Goal: Find specific page/section: Find specific page/section

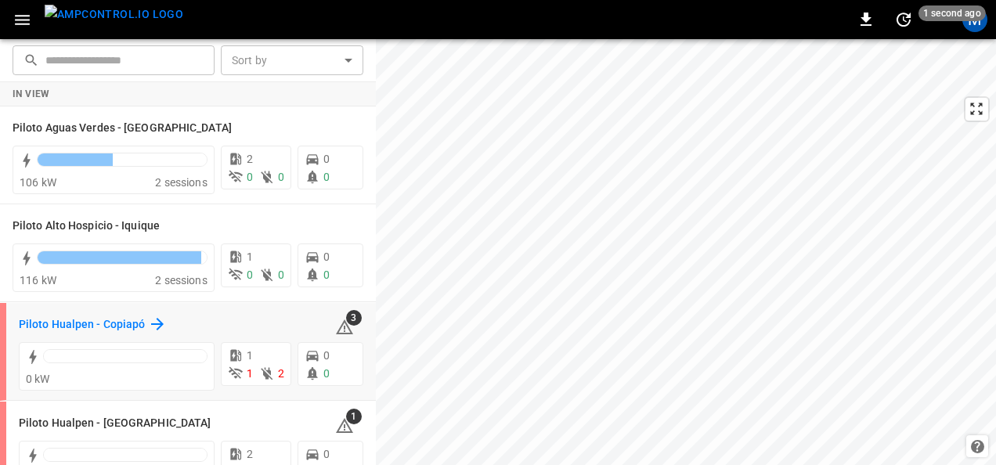
click at [139, 322] on h6 "Piloto Hualpen - Copiapó" at bounding box center [82, 324] width 126 height 17
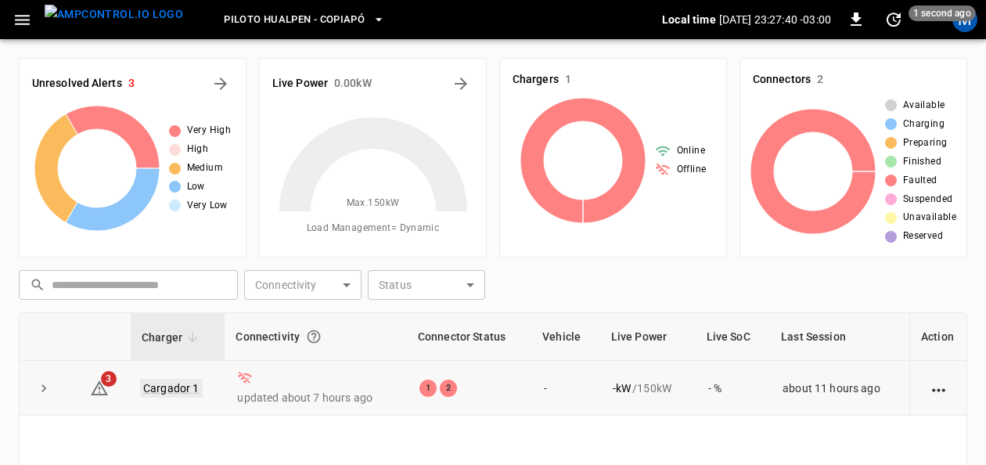
click at [173, 395] on link "Cargador 1" at bounding box center [171, 388] width 63 height 19
